Goal: Task Accomplishment & Management: Complete application form

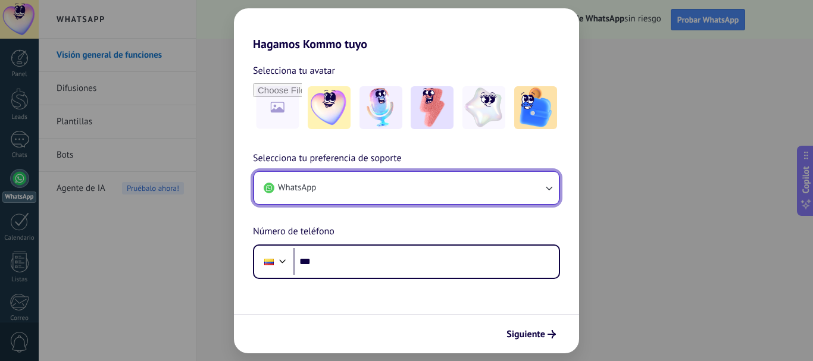
click at [323, 198] on button "WhatsApp" at bounding box center [406, 188] width 305 height 32
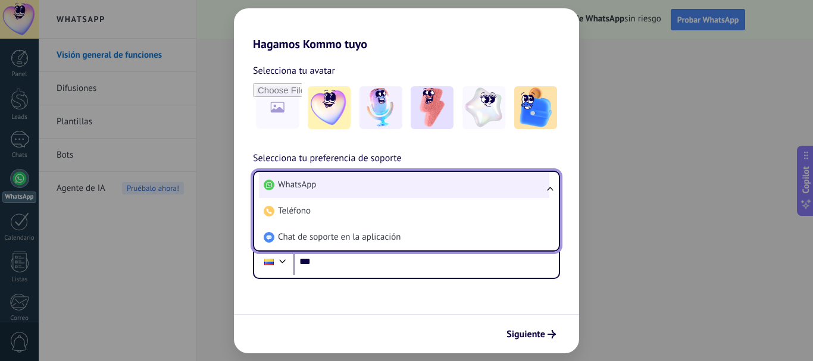
click at [297, 188] on span "WhatsApp" at bounding box center [297, 185] width 38 height 12
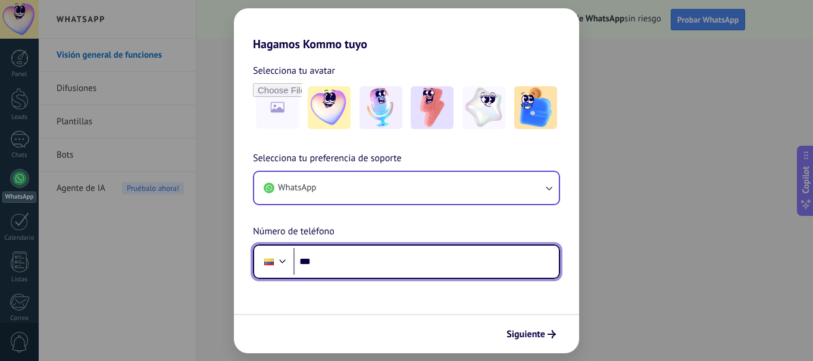
click at [333, 257] on input "***" at bounding box center [427, 261] width 266 height 27
type input "**********"
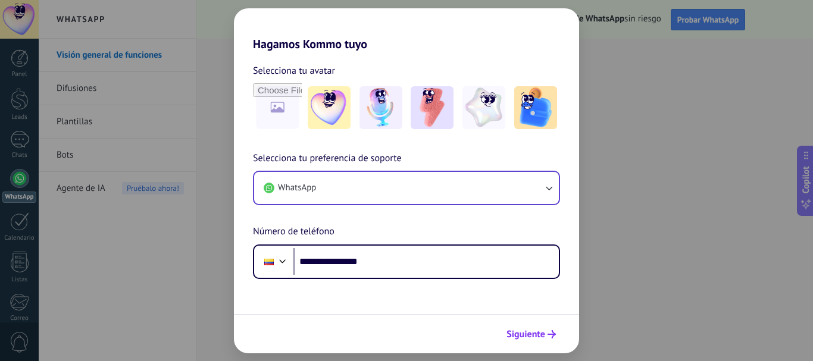
click at [512, 330] on span "Siguiente" at bounding box center [526, 334] width 39 height 8
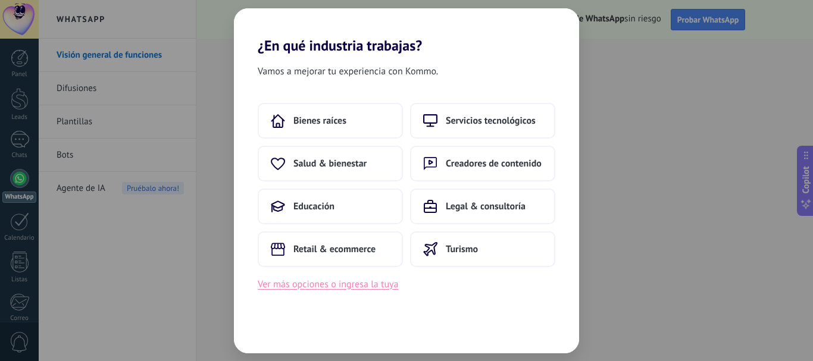
click at [311, 288] on button "Ver más opciones o ingresa la tuya" at bounding box center [328, 284] width 141 height 15
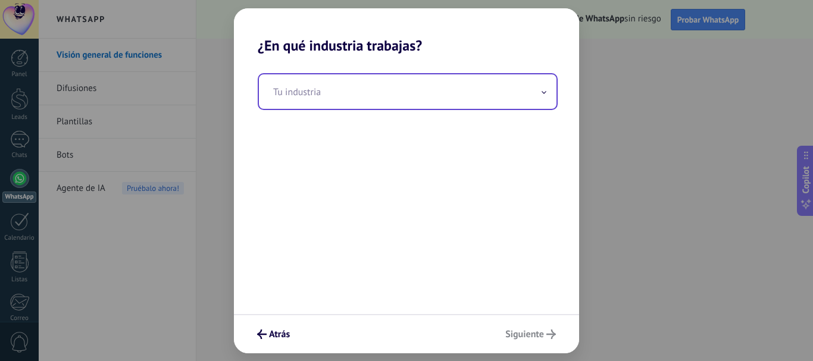
click at [326, 94] on input "text" at bounding box center [408, 91] width 298 height 35
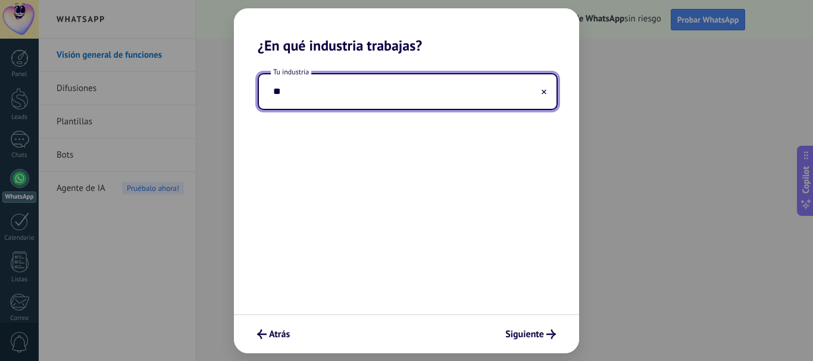
type input "*"
type input "**********"
click at [540, 328] on button "Siguiente" at bounding box center [530, 335] width 61 height 20
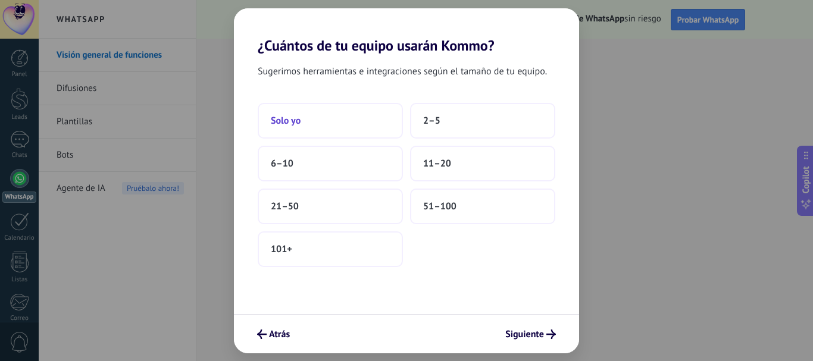
click at [300, 113] on button "Solo yo" at bounding box center [330, 121] width 145 height 36
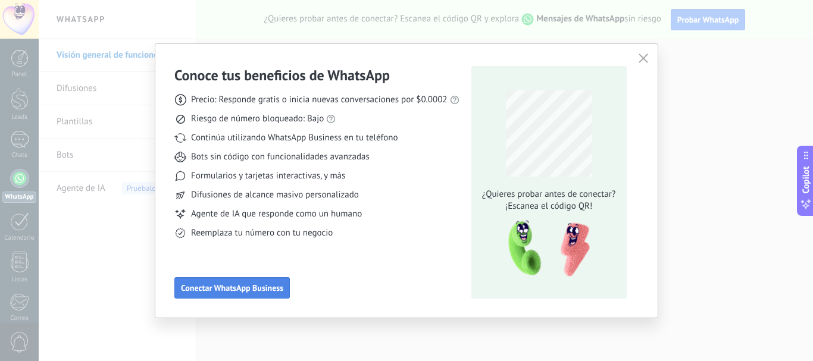
click at [251, 284] on span "Conectar WhatsApp Business" at bounding box center [232, 288] width 102 height 8
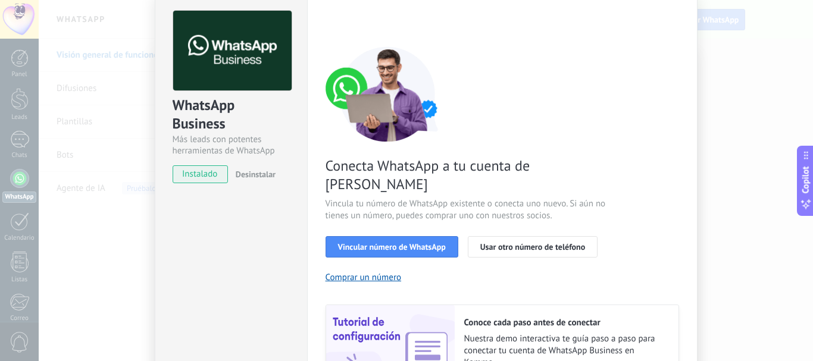
scroll to position [48, 0]
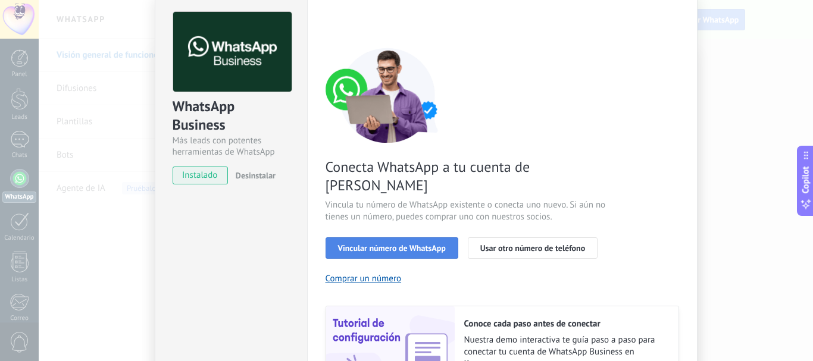
click at [401, 244] on span "Vincular número de WhatsApp" at bounding box center [392, 248] width 108 height 8
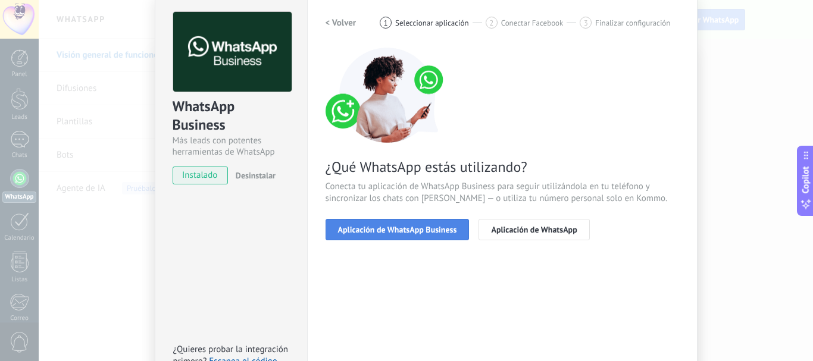
click at [400, 232] on span "Aplicación de WhatsApp Business" at bounding box center [397, 230] width 119 height 8
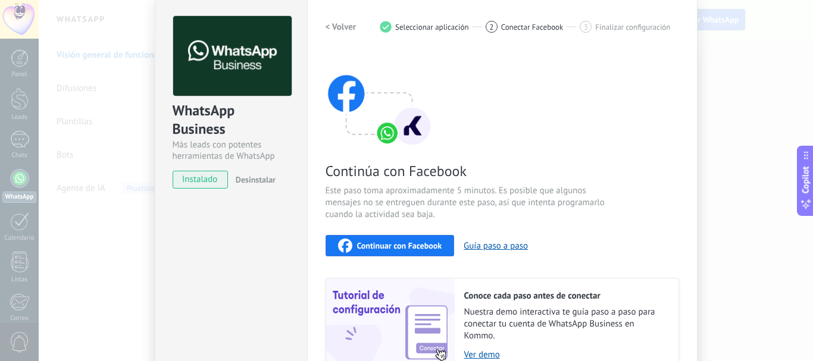
scroll to position [0, 0]
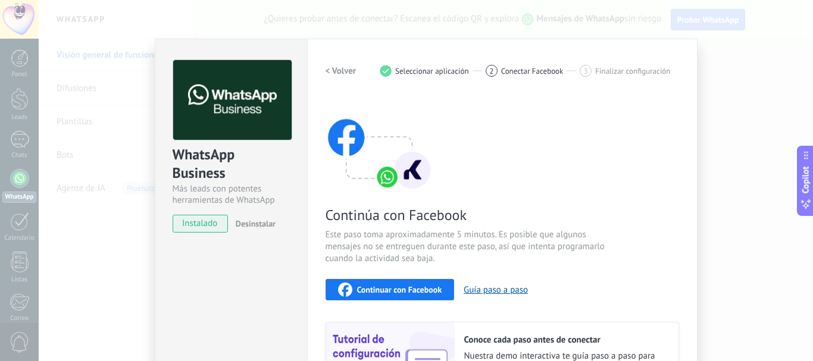
click at [399, 286] on span "Continuar con Facebook" at bounding box center [399, 290] width 85 height 8
click at [488, 285] on button "Guía paso a paso" at bounding box center [496, 290] width 64 height 11
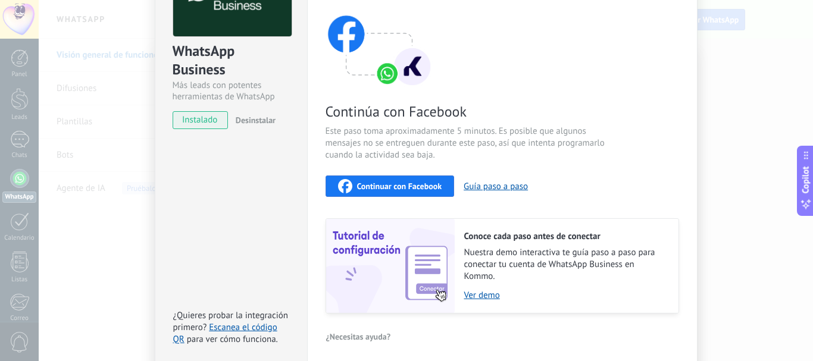
scroll to position [154, 0]
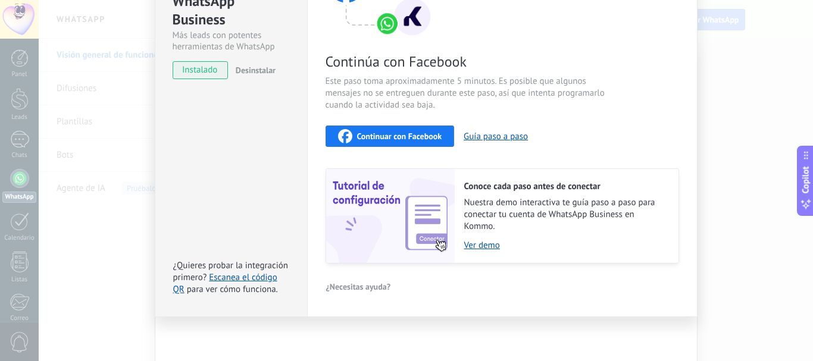
click at [421, 140] on span "Continuar con Facebook" at bounding box center [399, 136] width 85 height 8
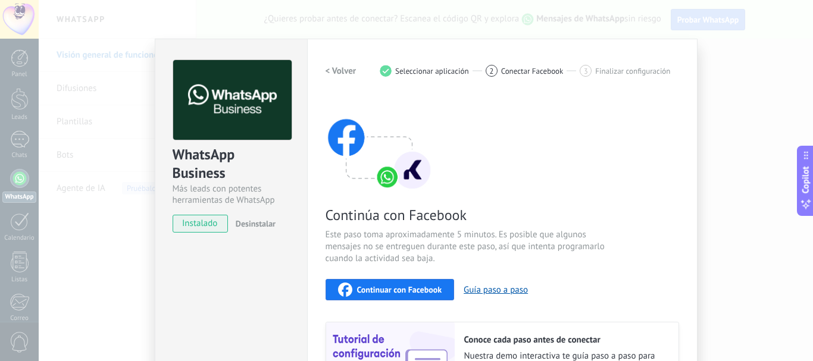
click at [620, 74] on span "Finalizar configuración" at bounding box center [632, 71] width 75 height 9
click at [588, 76] on div "3 Finalizar configuración" at bounding box center [625, 71] width 91 height 12
click at [522, 77] on div "< Volver 1 Seleccionar aplicación 2 Conectar Facebook 3 Finalizar configuración" at bounding box center [503, 70] width 354 height 21
click at [517, 68] on span "Conectar Facebook" at bounding box center [532, 71] width 63 height 9
click at [757, 61] on div "WhatsApp Business Más leads con potentes herramientas de WhatsApp instalado Des…" at bounding box center [426, 180] width 775 height 361
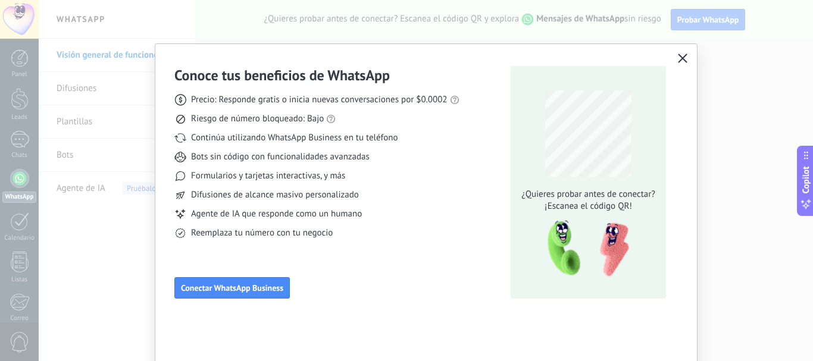
click at [682, 52] on button "button" at bounding box center [682, 59] width 15 height 17
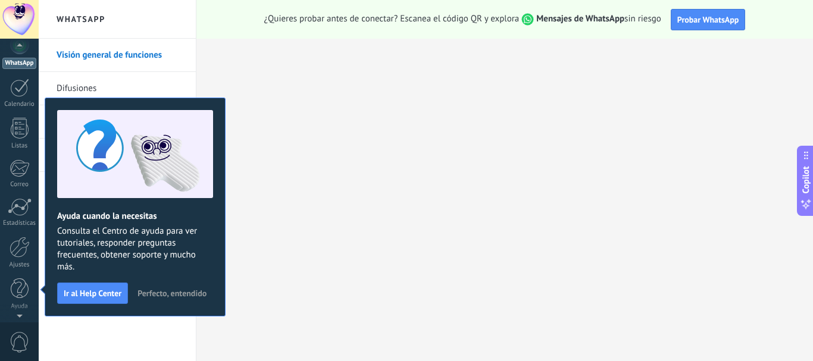
scroll to position [127, 0]
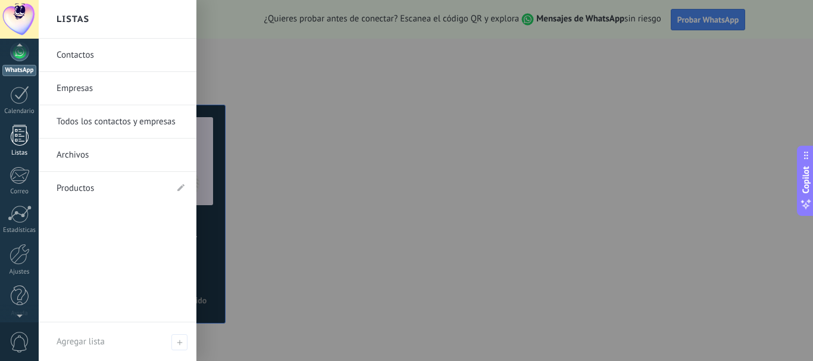
click at [17, 134] on div at bounding box center [20, 135] width 18 height 21
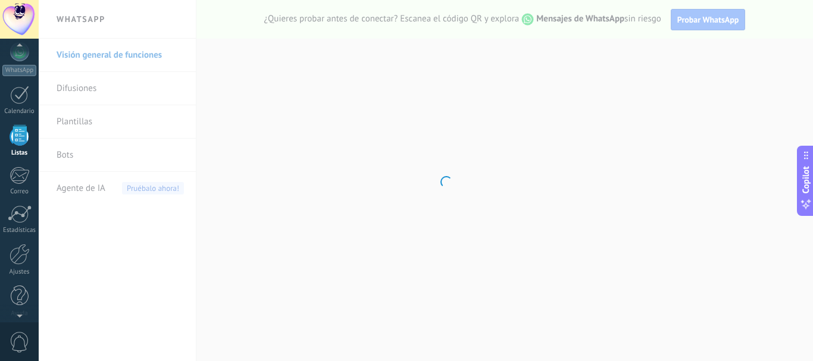
scroll to position [74, 0]
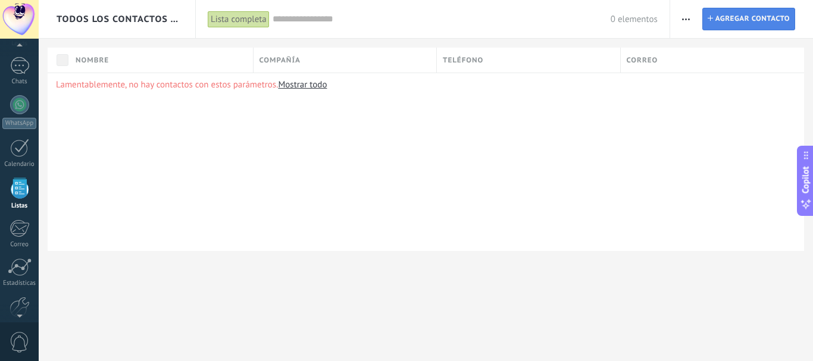
click at [753, 20] on span "Agregar contacto" at bounding box center [753, 18] width 74 height 21
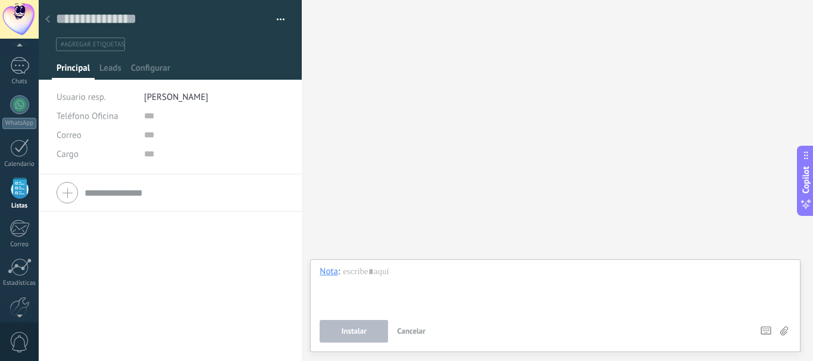
click at [110, 191] on input "text" at bounding box center [184, 192] width 199 height 19
click at [472, 162] on div "Buscar Carga más Participantes:" at bounding box center [558, 180] width 512 height 361
click at [11, 105] on div at bounding box center [19, 104] width 19 height 19
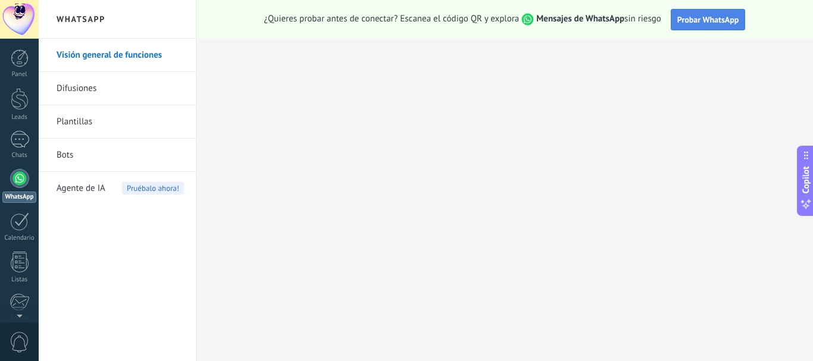
click at [679, 23] on span "Probar WhatsApp" at bounding box center [709, 19] width 62 height 11
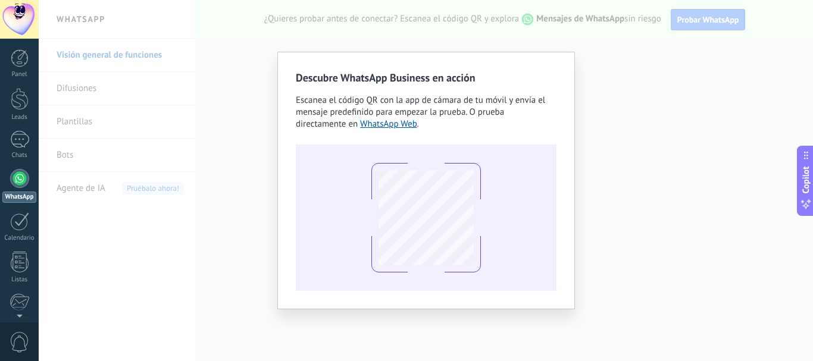
click at [756, 79] on div "Descubre WhatsApp Business en acción Escanea el código QR con la app [PERSON_NA…" at bounding box center [426, 180] width 775 height 361
